Goal: Information Seeking & Learning: Learn about a topic

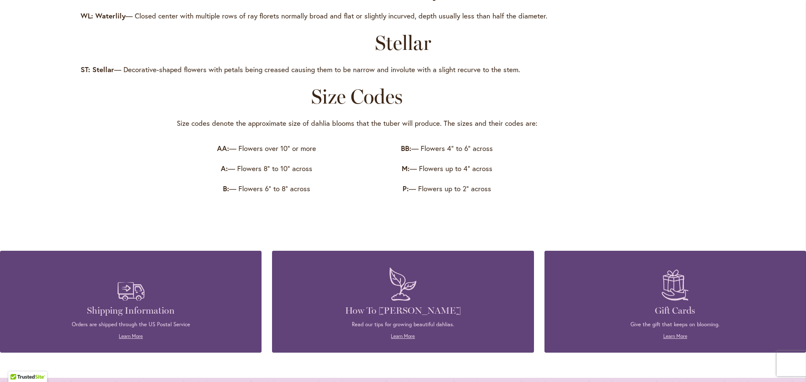
scroll to position [1149, 0]
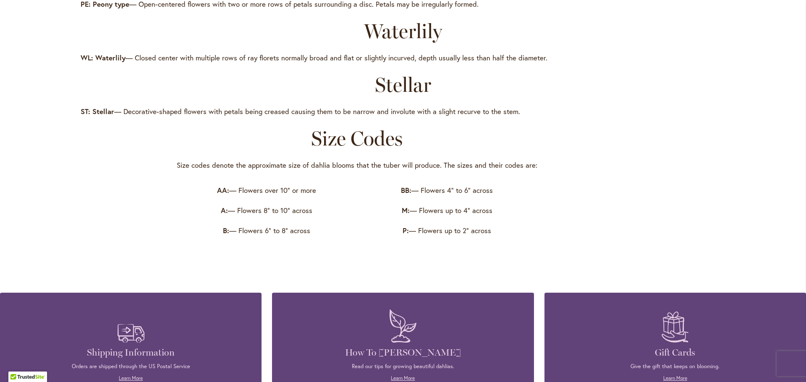
click at [529, 239] on div "BB: — Flowers 4" to 6" across M: — Flowers up to 4" across P: — Flowers up to 2…" at bounding box center [447, 210] width 180 height 60
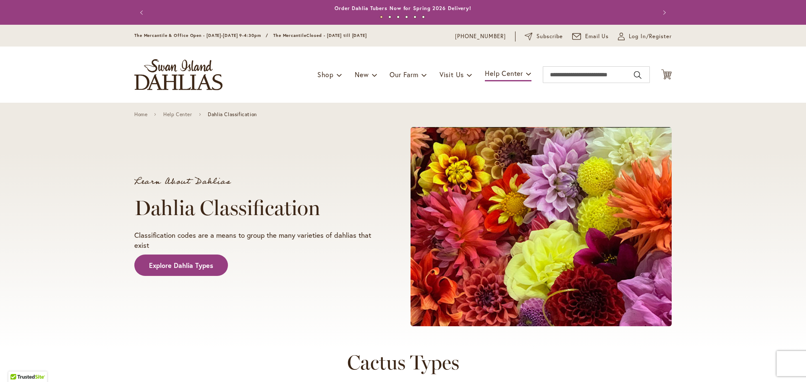
scroll to position [352, 0]
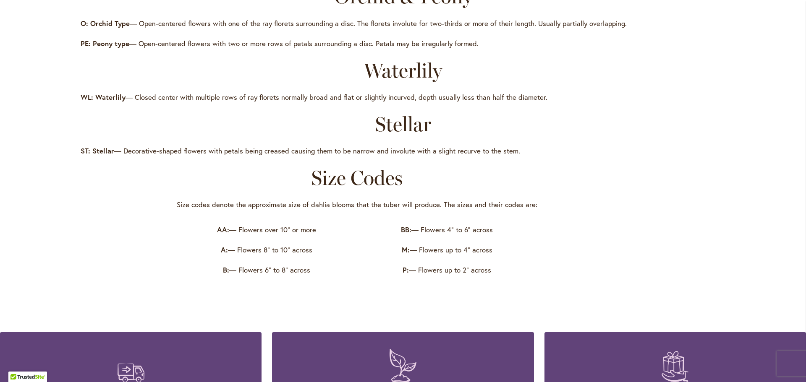
scroll to position [1233, 0]
